Goal: Task Accomplishment & Management: Complete application form

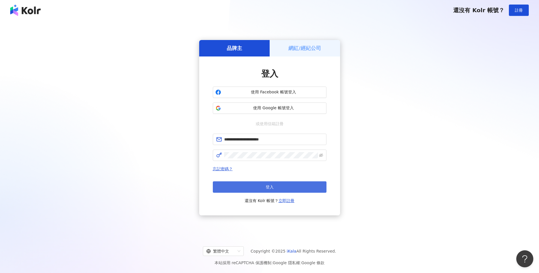
click at [280, 187] on button "登入" at bounding box center [270, 187] width 114 height 11
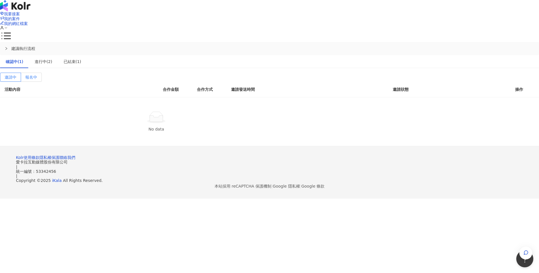
click at [37, 75] on span "報名中" at bounding box center [31, 77] width 12 height 5
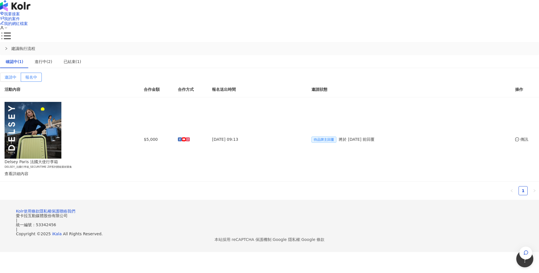
click at [16, 75] on span "邀請中" at bounding box center [11, 77] width 12 height 5
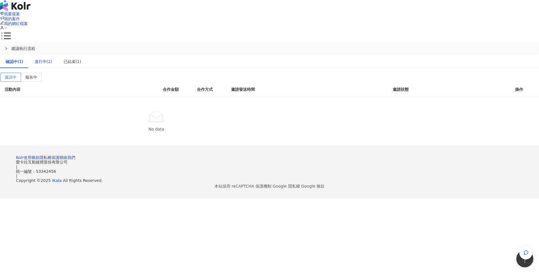
click at [52, 59] on div "進行中(2)" at bounding box center [44, 62] width 18 height 6
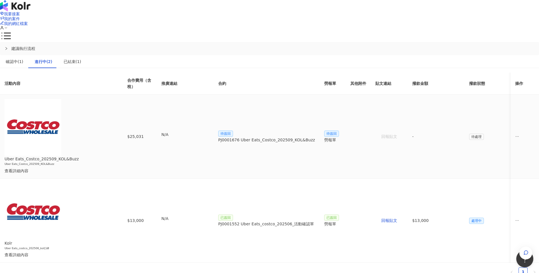
click at [320, 110] on td "待簽回 PJ0001676 Uber Eats_Costco_202509_KOL&Buzz" at bounding box center [267, 137] width 106 height 84
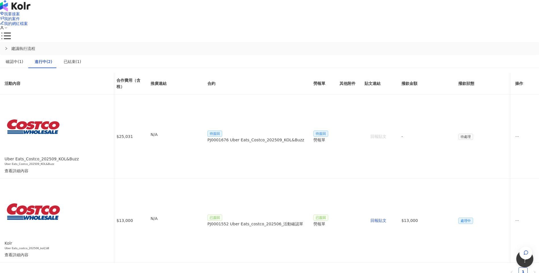
scroll to position [0, 247]
click at [458, 134] on span "待處理" at bounding box center [465, 137] width 15 height 6
click at [515, 135] on icon "ellipsis" at bounding box center [517, 137] width 4 height 4
click at [458, 134] on div "待處理" at bounding box center [482, 137] width 48 height 7
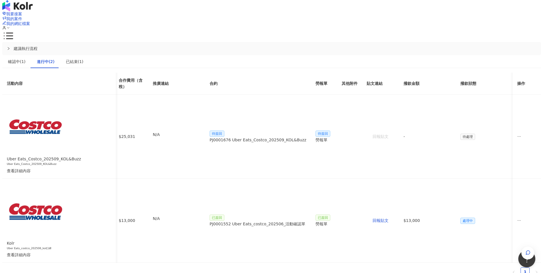
scroll to position [0, 151]
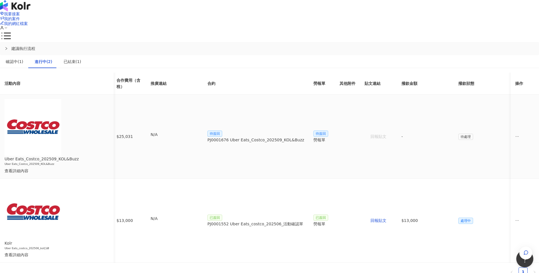
click at [322, 137] on div "勞報單" at bounding box center [321, 140] width 17 height 6
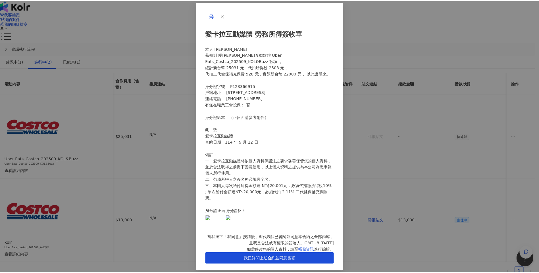
scroll to position [2, 0]
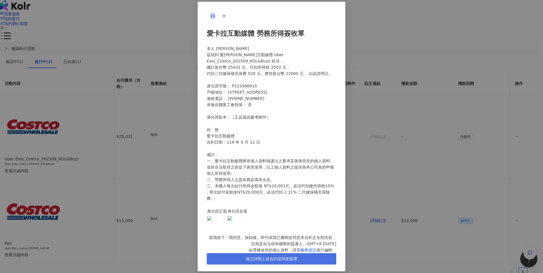
click at [297, 258] on span "我已詳閱上述合約並同意簽署" at bounding box center [272, 259] width 52 height 5
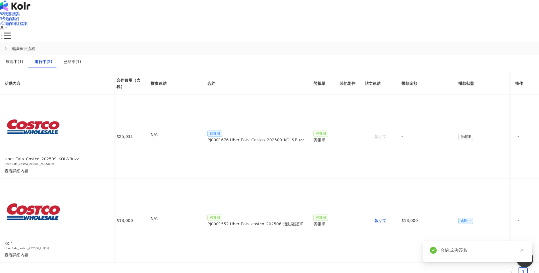
scroll to position [0, 247]
click at [52, 59] on div "進行中(2)" at bounding box center [44, 62] width 18 height 6
click at [23, 59] on div "確認中(1)" at bounding box center [15, 62] width 18 height 6
